Goal: Transaction & Acquisition: Purchase product/service

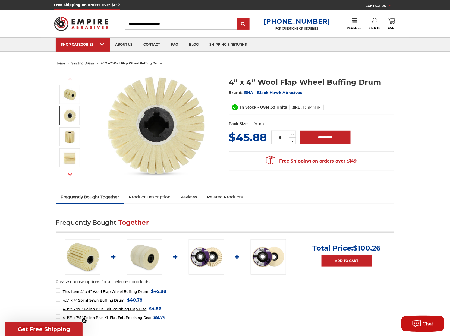
click at [73, 119] on img at bounding box center [70, 116] width 14 height 14
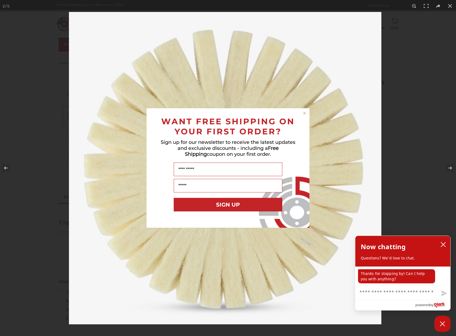
click at [305, 112] on circle "Close dialog" at bounding box center [304, 113] width 5 height 5
